Goal: Transaction & Acquisition: Purchase product/service

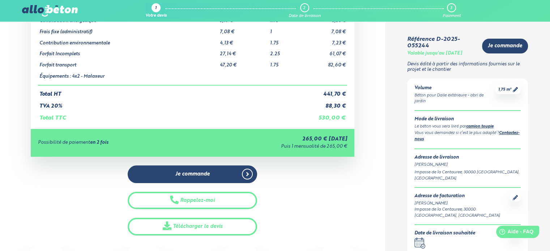
scroll to position [104, 0]
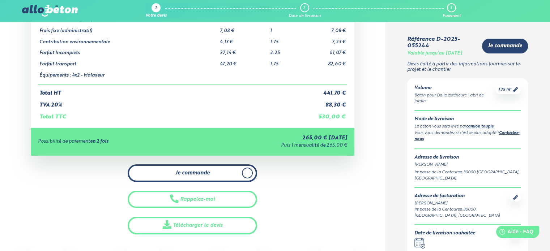
click at [210, 173] on link "Je commande" at bounding box center [192, 173] width 129 height 18
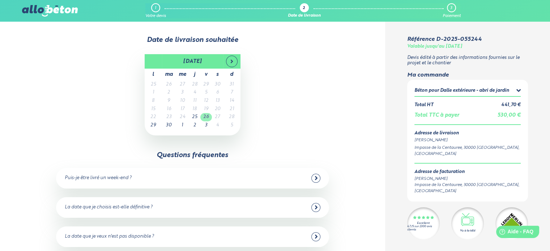
click at [204, 117] on td "26" at bounding box center [206, 117] width 12 height 8
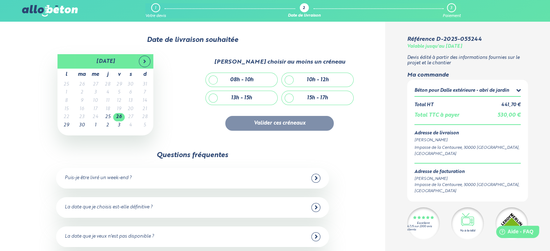
click at [212, 81] on div "08h - 10h" at bounding box center [242, 80] width 72 height 14
checkbox input "true"
click at [251, 124] on button "Valider ces créneaux" at bounding box center [279, 123] width 108 height 15
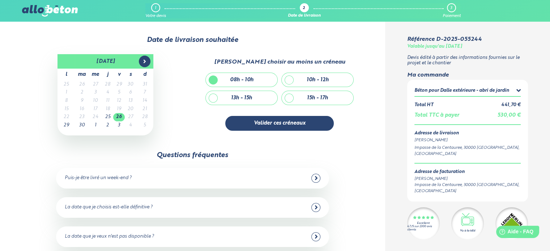
click at [145, 64] on icon at bounding box center [145, 62] width 6 height 6
click at [287, 80] on div "10h - 12h" at bounding box center [318, 80] width 72 height 14
checkbox input "true"
click at [211, 98] on div "13h - 15h" at bounding box center [242, 98] width 72 height 14
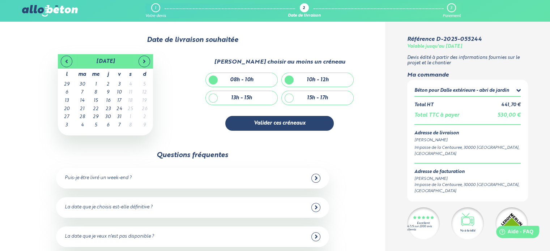
checkbox input "true"
click at [288, 98] on div "15h - 17h" at bounding box center [318, 98] width 72 height 14
checkbox input "true"
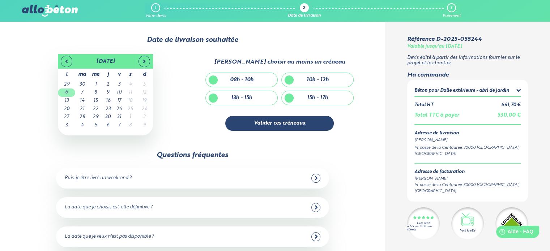
click at [66, 95] on td "6" at bounding box center [66, 93] width 17 height 8
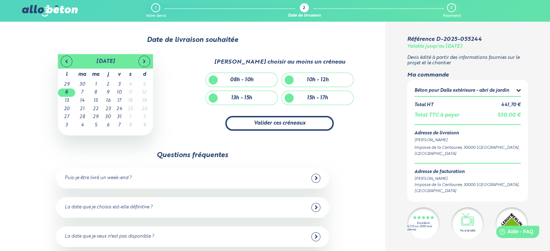
click at [283, 129] on button "Valider ces créneaux" at bounding box center [279, 123] width 108 height 15
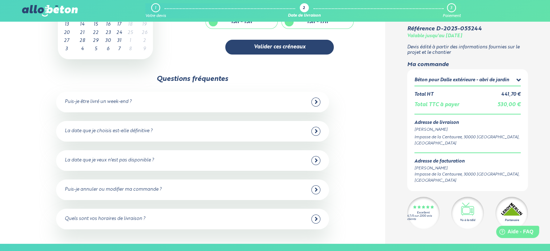
scroll to position [77, 0]
click at [275, 47] on button "Valider ces créneaux" at bounding box center [279, 46] width 108 height 15
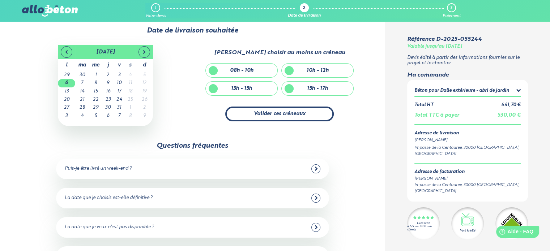
scroll to position [0, 0]
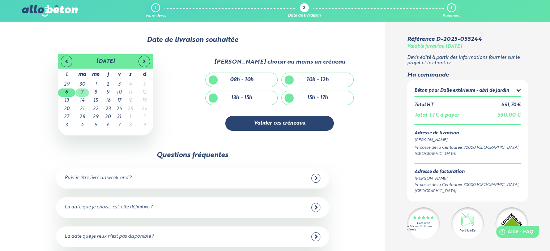
click at [85, 90] on td "7" at bounding box center [82, 93] width 14 height 8
click at [62, 92] on td "6" at bounding box center [66, 93] width 17 height 8
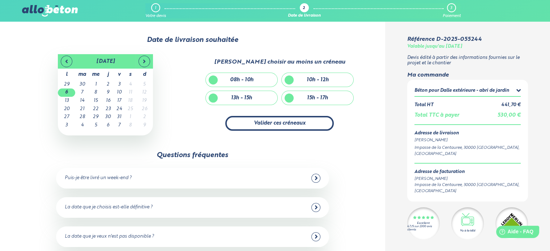
click at [282, 123] on button "Valider ces créneaux" at bounding box center [279, 123] width 108 height 15
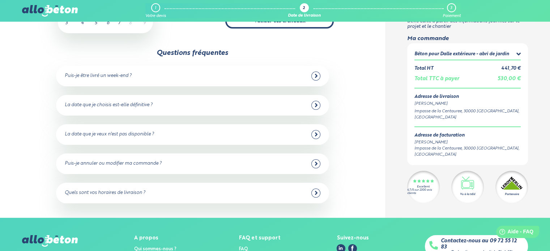
scroll to position [159, 0]
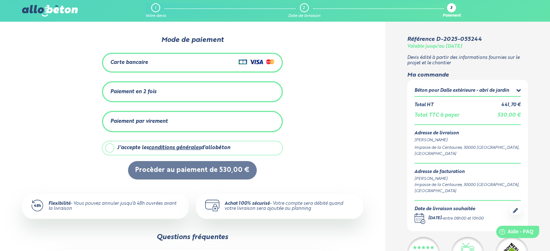
click at [111, 147] on label "J'accepte les conditions générales d'allobéton" at bounding box center [192, 148] width 181 height 14
checkbox input "true"
click at [160, 62] on div "Carte bancaire" at bounding box center [192, 62] width 164 height 10
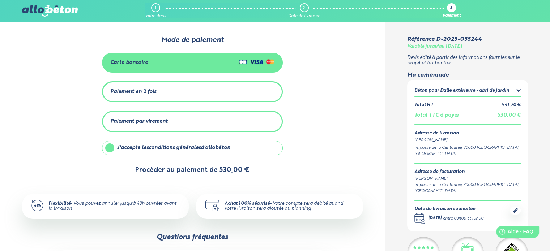
click at [195, 165] on button "Procèder au paiement de 530,00 €" at bounding box center [192, 170] width 129 height 18
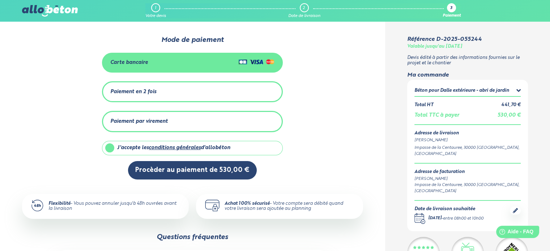
click at [515, 208] on icon at bounding box center [515, 210] width 5 height 5
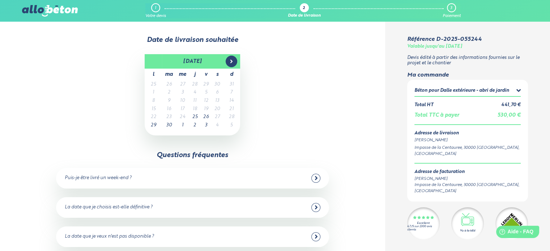
click at [234, 62] on span at bounding box center [232, 62] width 12 height 12
click at [156, 91] on td "6" at bounding box center [153, 93] width 17 height 8
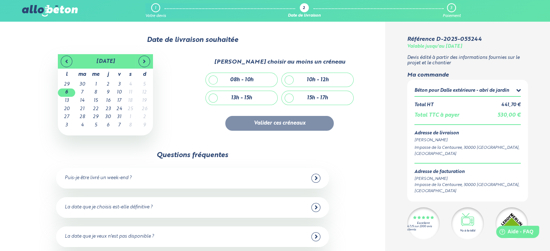
click at [217, 80] on div "08h - 10h" at bounding box center [242, 80] width 72 height 14
checkbox input "true"
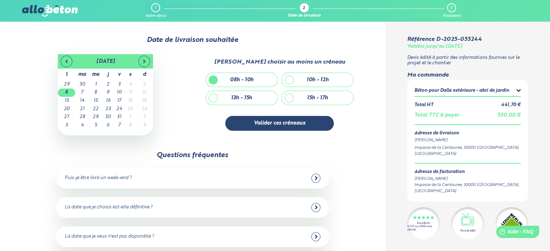
click at [293, 80] on div "10h - 12h" at bounding box center [318, 80] width 72 height 14
checkbox input "true"
click at [292, 93] on div "15h - 17h" at bounding box center [318, 98] width 72 height 14
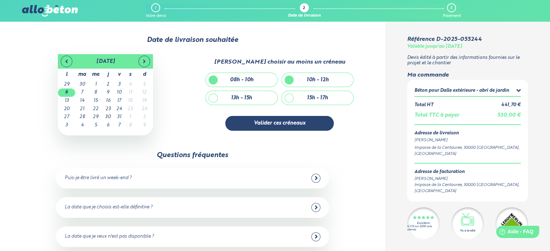
checkbox input "true"
click at [211, 97] on div "13h - 15h" at bounding box center [242, 98] width 72 height 14
checkbox input "true"
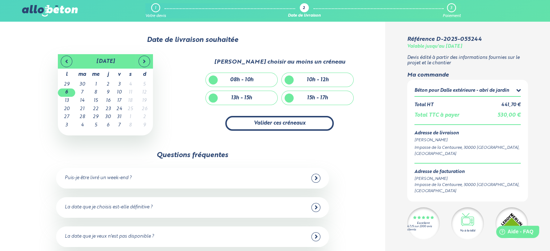
click at [268, 123] on button "Valider ces créneaux" at bounding box center [279, 123] width 108 height 15
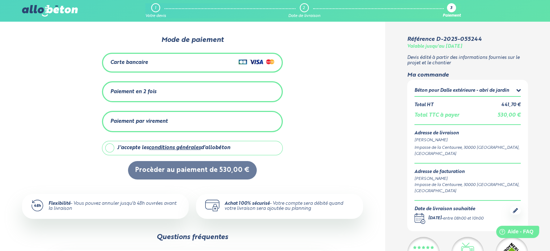
click at [104, 148] on label "J'accepte les conditions générales d'allobéton" at bounding box center [192, 148] width 181 height 14
checkbox input "true"
click at [189, 65] on div "Carte bancaire" at bounding box center [192, 62] width 164 height 10
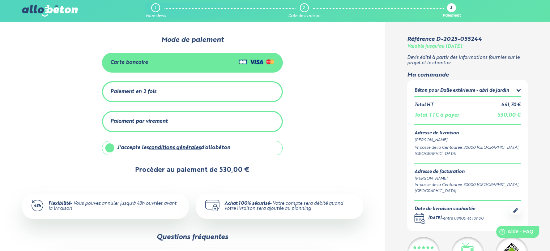
click at [201, 175] on button "Procèder au paiement de 530,00 €" at bounding box center [192, 170] width 129 height 18
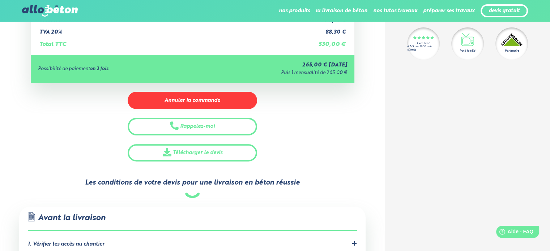
scroll to position [201, 0]
drag, startPoint x: 291, startPoint y: 162, endPoint x: 273, endPoint y: 172, distance: 19.9
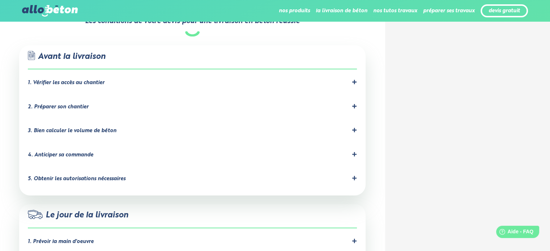
scroll to position [364, 0]
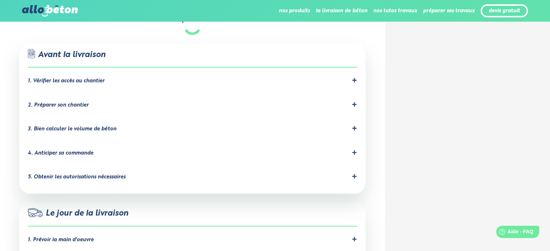
click at [354, 126] on icon at bounding box center [354, 128] width 4 height 4
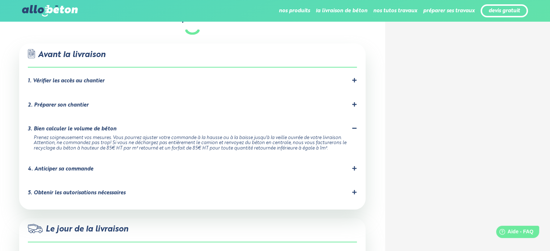
click at [356, 166] on icon at bounding box center [354, 168] width 4 height 4
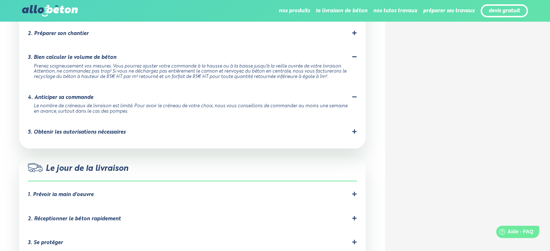
scroll to position [437, 0]
click at [351, 128] on div "5. Obtenir les autorisations nécessaires" at bounding box center [192, 131] width 329 height 7
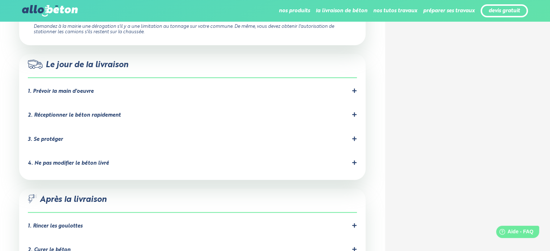
scroll to position [551, 0]
click at [356, 80] on li "1. Prévoir la main d'oeuvre allobéton ne propose que la livraison de béton, pas…" at bounding box center [192, 92] width 329 height 24
click at [354, 87] on icon at bounding box center [354, 89] width 4 height 4
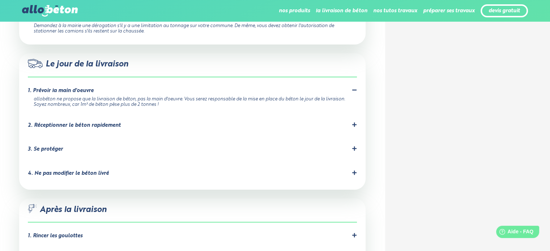
click at [354, 115] on li "2. Réceptionner le béton rapidement" at bounding box center [192, 127] width 329 height 24
click at [354, 122] on icon at bounding box center [354, 124] width 4 height 4
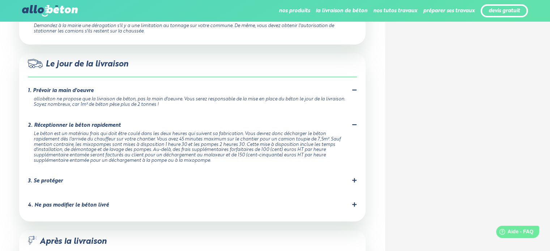
drag, startPoint x: 338, startPoint y: 161, endPoint x: 353, endPoint y: 172, distance: 18.5
click at [353, 178] on icon at bounding box center [354, 180] width 5 height 5
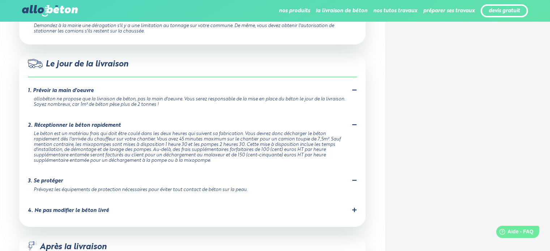
click at [353, 178] on icon at bounding box center [354, 180] width 5 height 5
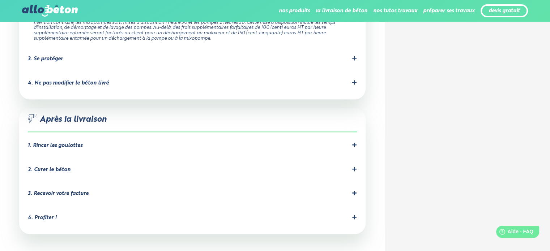
scroll to position [674, 0]
click at [356, 142] on icon at bounding box center [354, 144] width 5 height 5
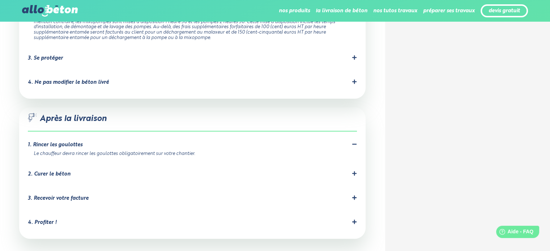
click at [354, 171] on icon at bounding box center [354, 173] width 4 height 4
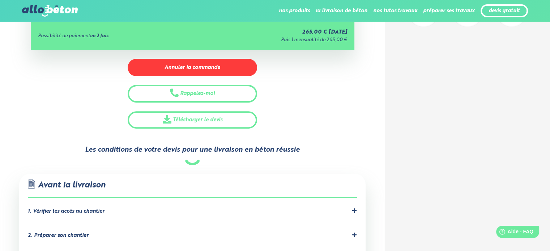
scroll to position [239, 0]
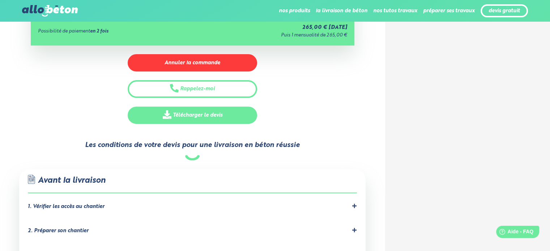
click at [213, 112] on link "Télécharger le devis" at bounding box center [192, 116] width 129 height 18
